Goal: Find specific page/section: Find specific page/section

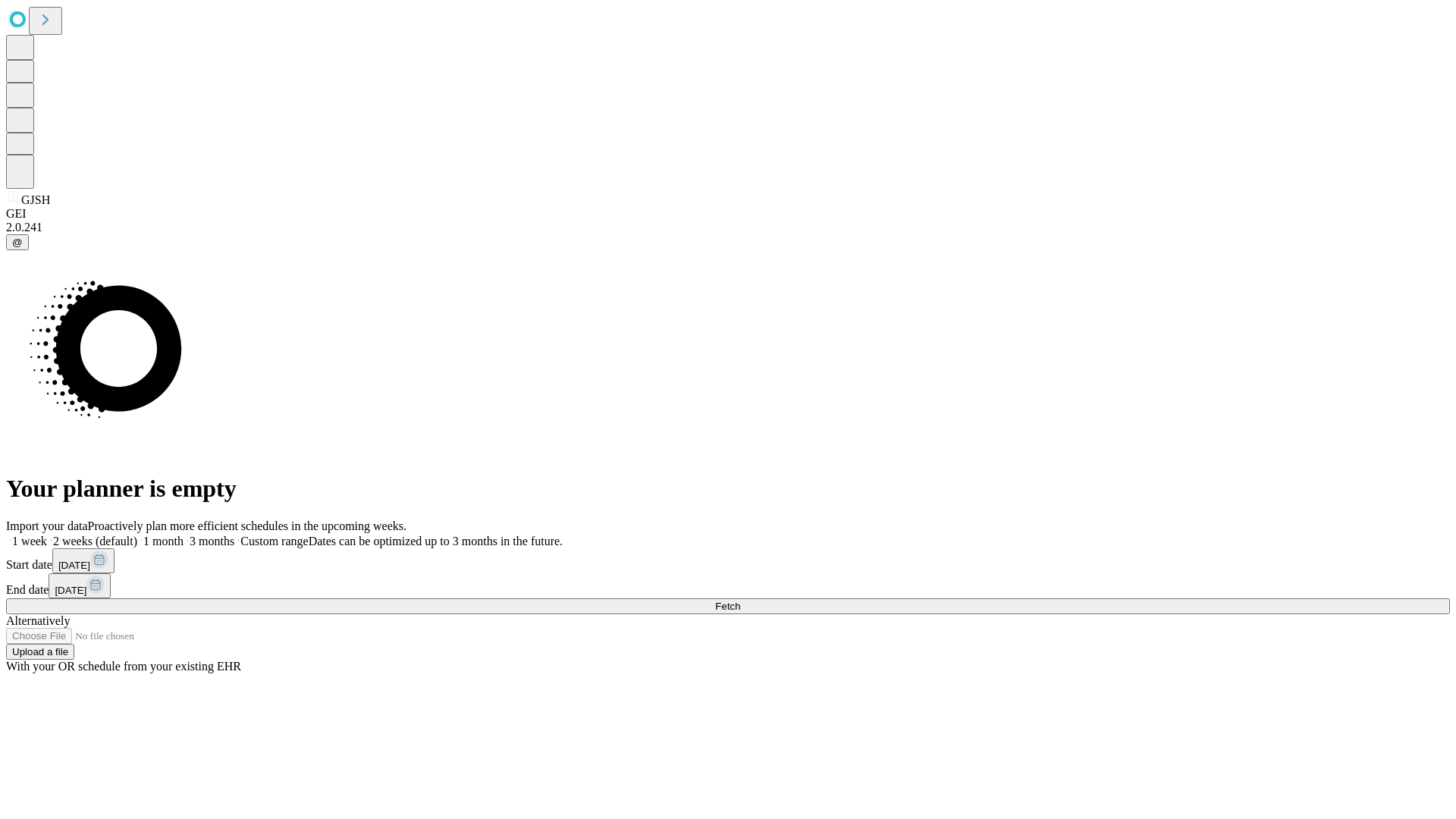
click at [740, 600] on span "Fetch" at bounding box center [727, 606] width 25 height 12
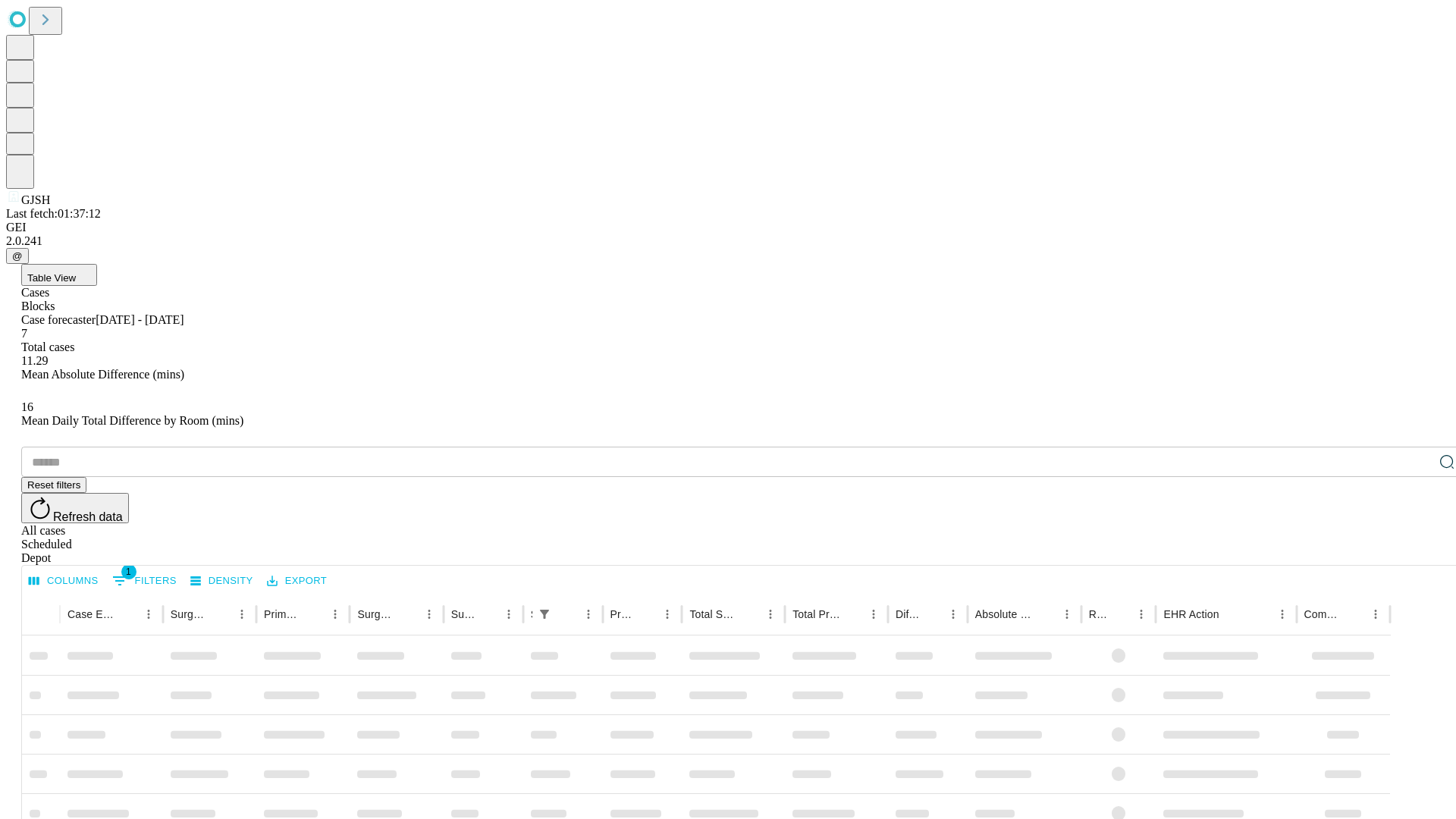
click at [76, 272] on span "Table View" at bounding box center [52, 277] width 49 height 12
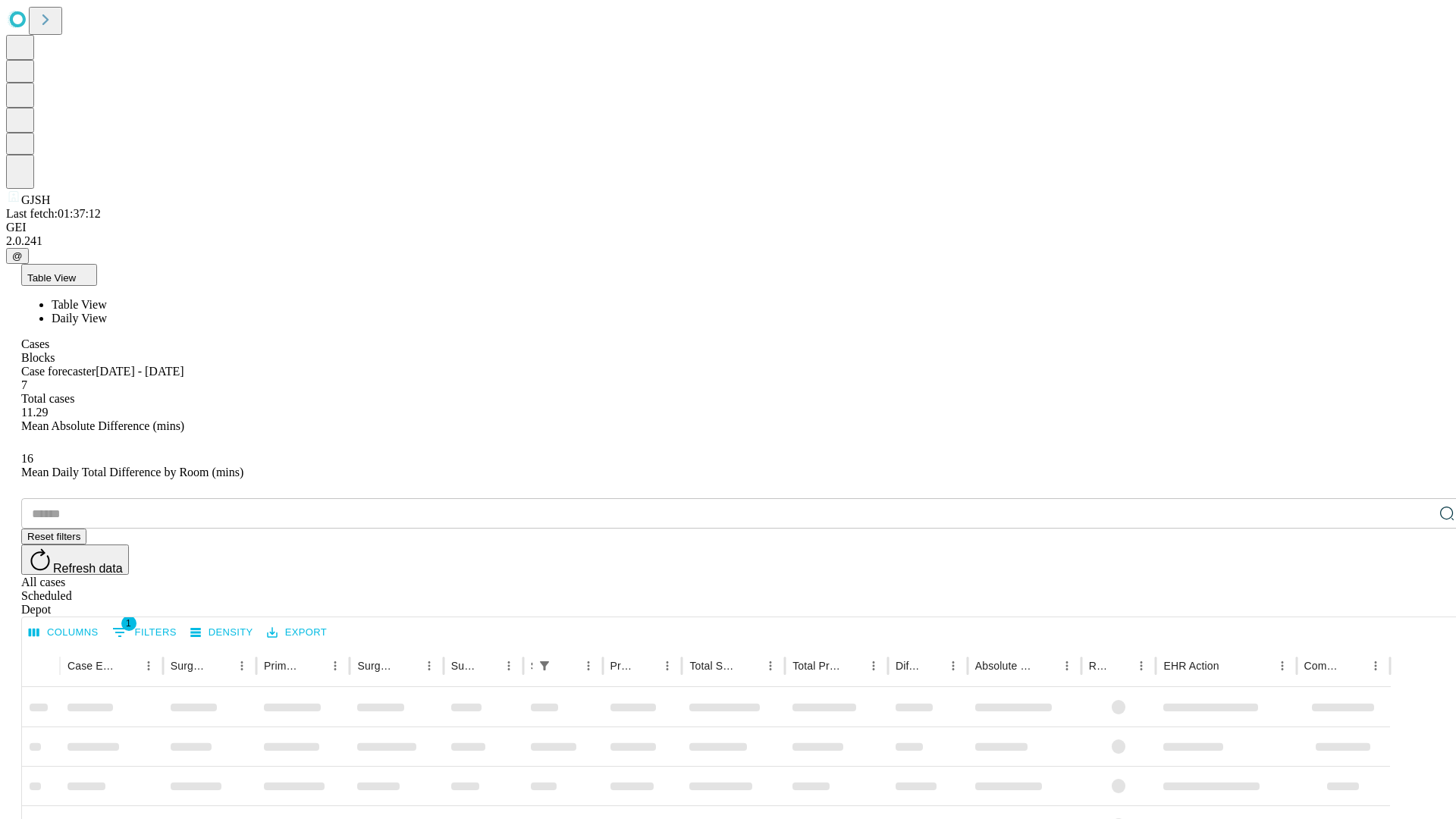
click at [107, 312] on span "Daily View" at bounding box center [79, 318] width 55 height 12
